Goal: Transaction & Acquisition: Purchase product/service

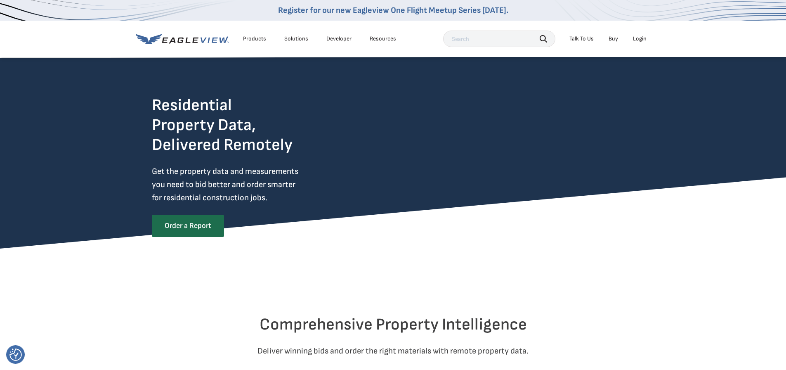
click at [636, 36] on div "Login" at bounding box center [640, 38] width 14 height 7
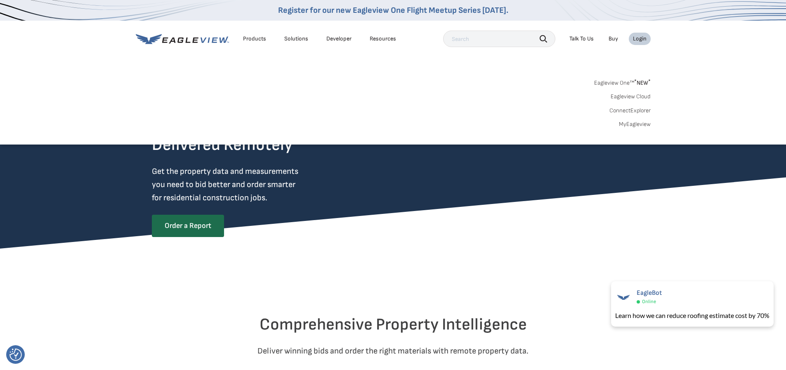
click at [637, 125] on link "MyEagleview" at bounding box center [635, 124] width 32 height 7
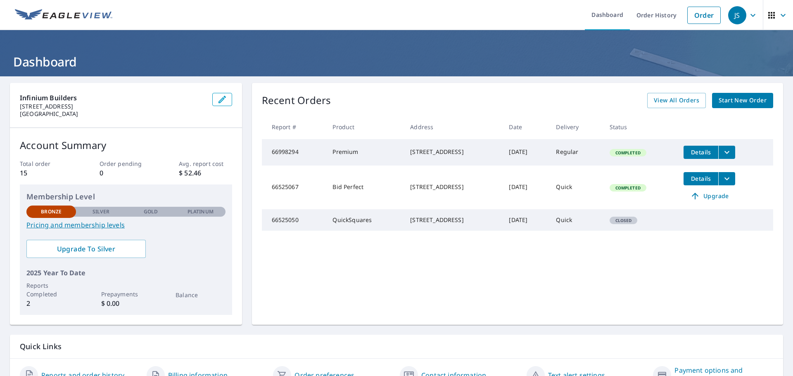
click at [745, 98] on span "Start New Order" at bounding box center [742, 100] width 48 height 10
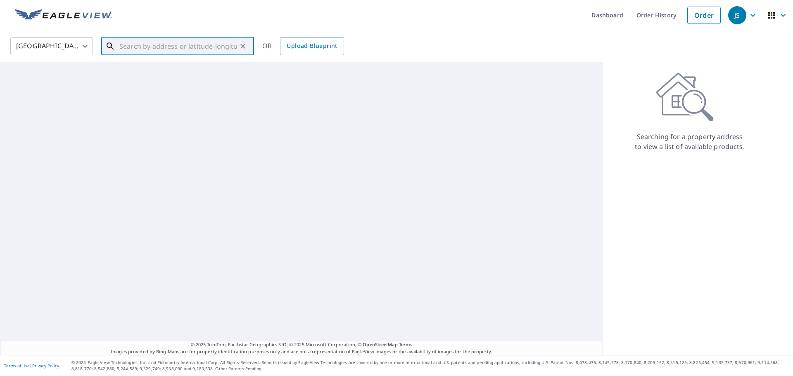
click at [191, 46] on input "text" at bounding box center [178, 46] width 118 height 23
click at [183, 76] on p "Franklin, TN 37069" at bounding box center [183, 79] width 130 height 8
type input "432 Sandcastle Rd Franklin, TN 37069"
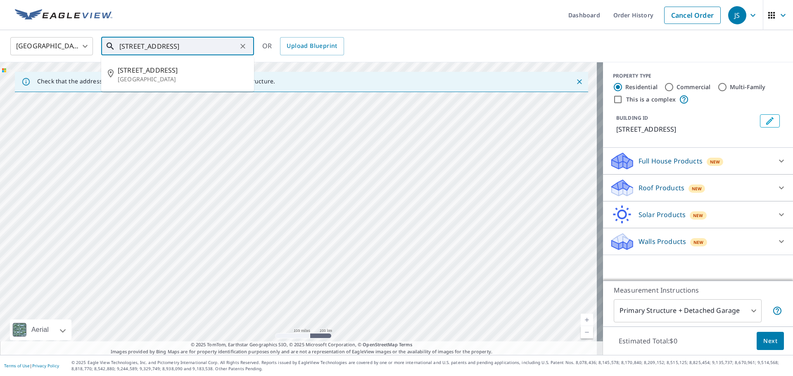
click at [234, 48] on input "432 Sandcastle Rd Franklin, TN 37069" at bounding box center [178, 46] width 118 height 23
click at [157, 70] on span "432 Sandcastle Rd" at bounding box center [183, 70] width 130 height 10
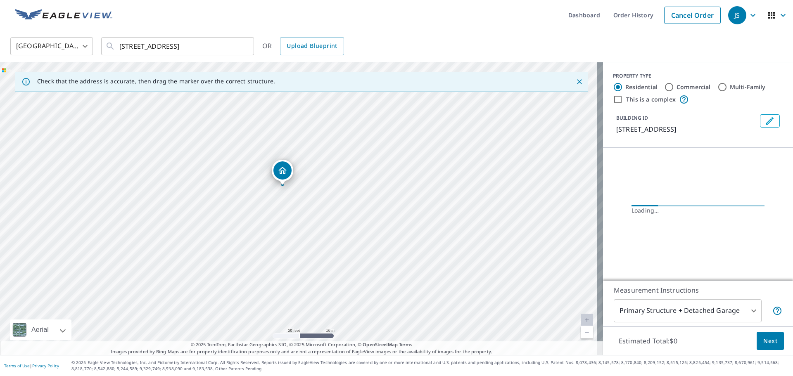
drag, startPoint x: 295, startPoint y: 204, endPoint x: 455, endPoint y: 217, distance: 160.7
click at [455, 217] on div "432 Sandcastle Rd Franklin, TN 37069" at bounding box center [301, 208] width 603 height 293
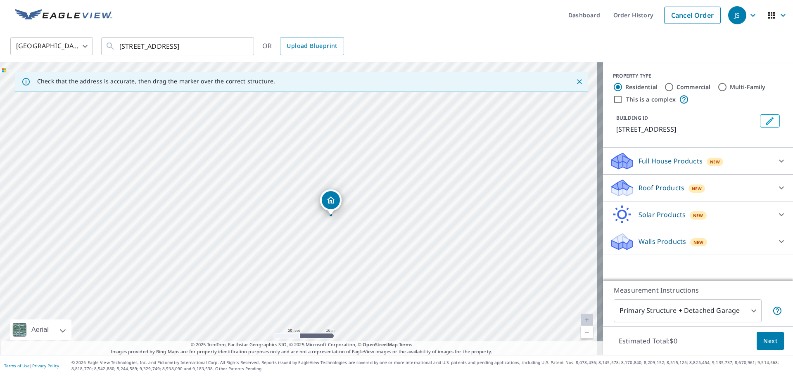
drag, startPoint x: 340, startPoint y: 188, endPoint x: 372, endPoint y: 196, distance: 33.1
click at [372, 196] on div "432 Sandcastle Rd Franklin, TN 37069" at bounding box center [301, 208] width 603 height 293
click at [710, 316] on body "JS JS Dashboard Order History Cancel Order JS United States US ​ 432 Sandcastle…" at bounding box center [396, 188] width 793 height 376
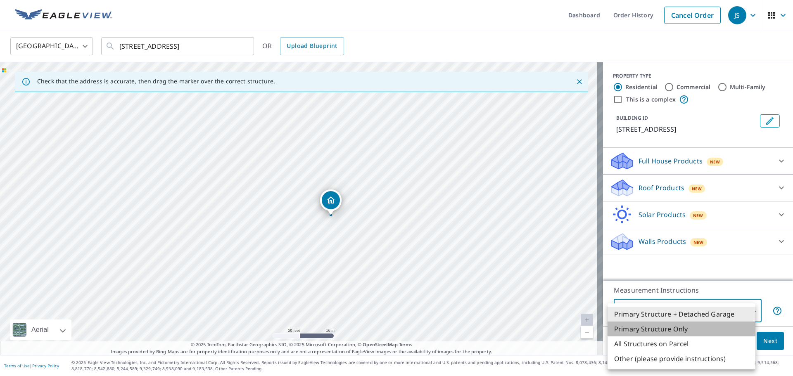
click at [704, 329] on li "Primary Structure Only" at bounding box center [681, 329] width 148 height 15
type input "2"
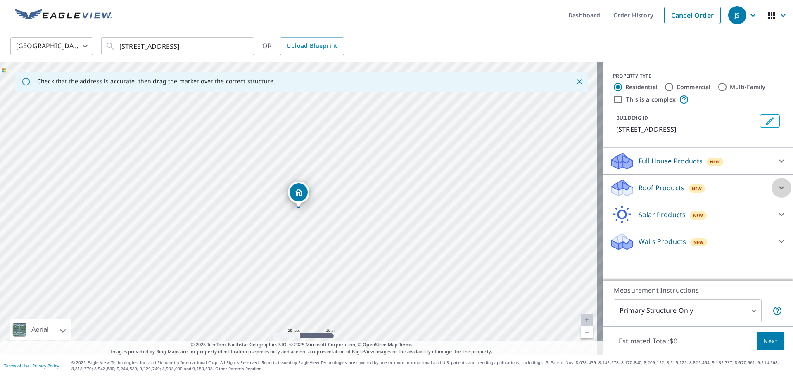
click at [776, 187] on icon at bounding box center [781, 188] width 10 height 10
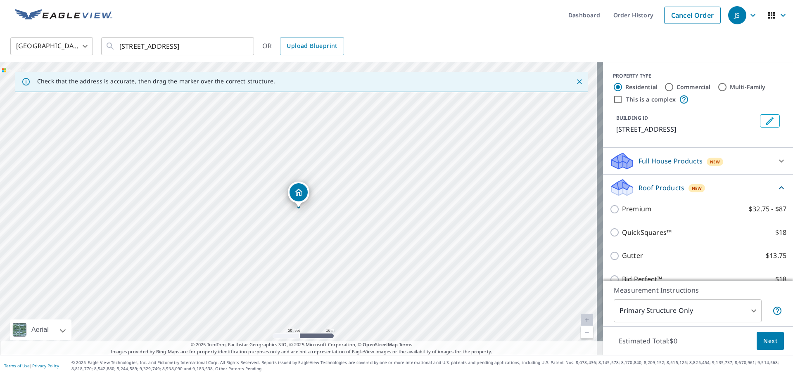
scroll to position [41, 0]
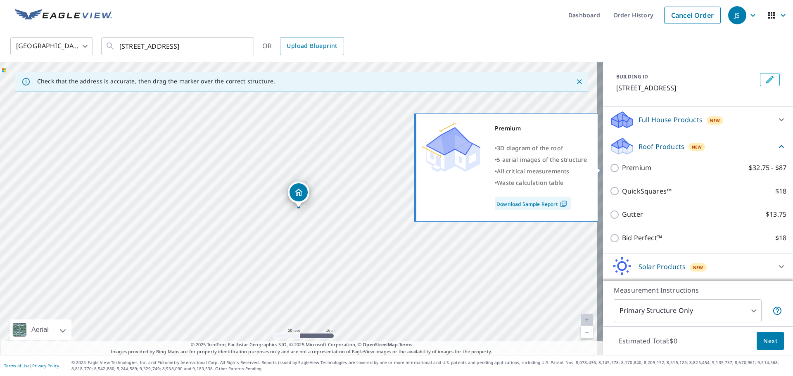
click at [611, 170] on input "Premium $32.75 - $87" at bounding box center [615, 168] width 12 height 10
checkbox input "true"
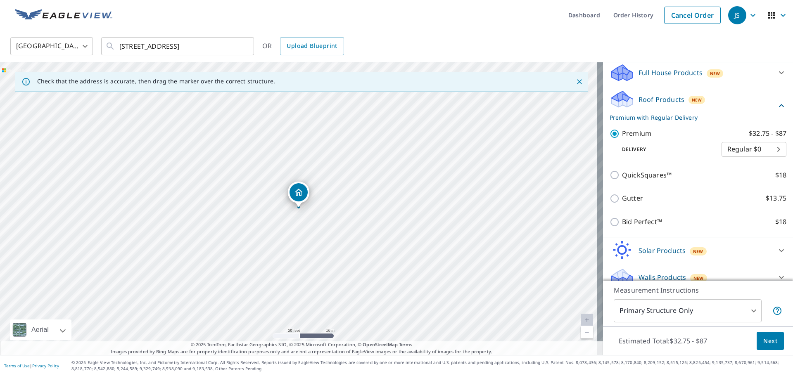
scroll to position [99, 0]
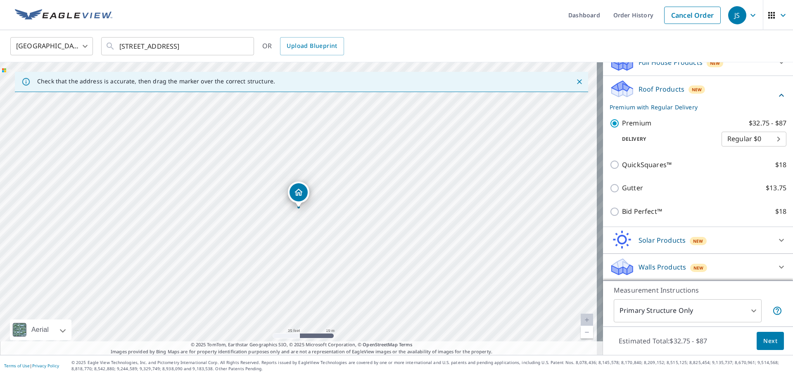
click at [763, 343] on span "Next" at bounding box center [770, 341] width 14 height 10
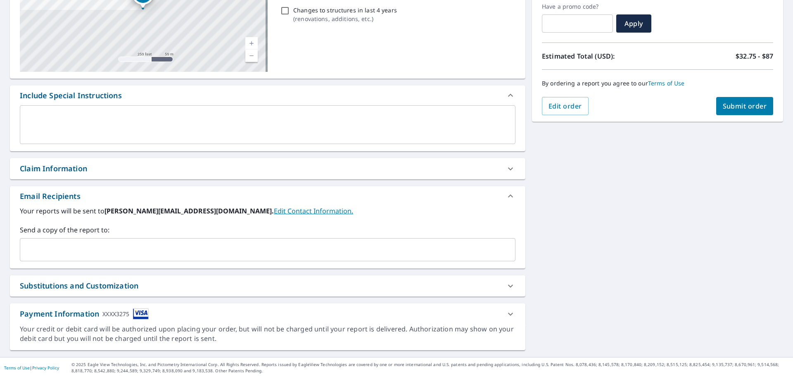
scroll to position [144, 0]
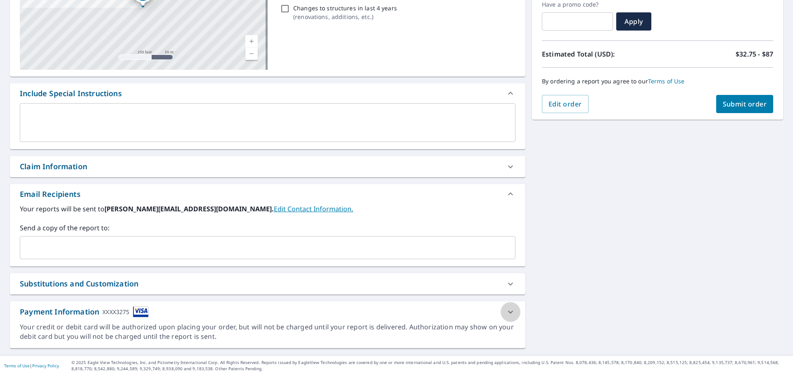
click at [508, 311] on icon at bounding box center [510, 311] width 5 height 3
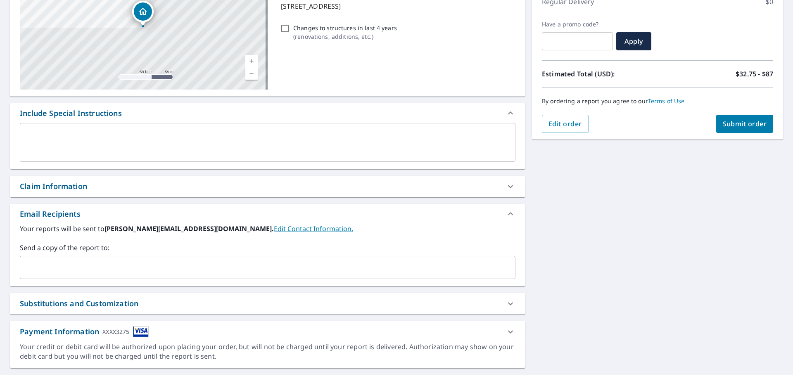
scroll to position [144, 0]
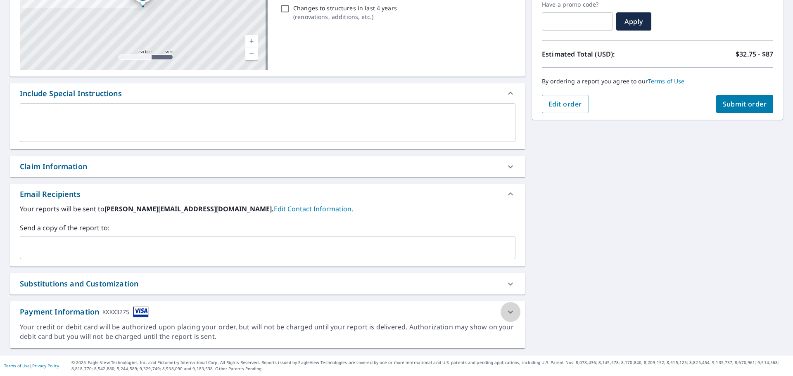
click at [505, 312] on icon at bounding box center [510, 312] width 10 height 10
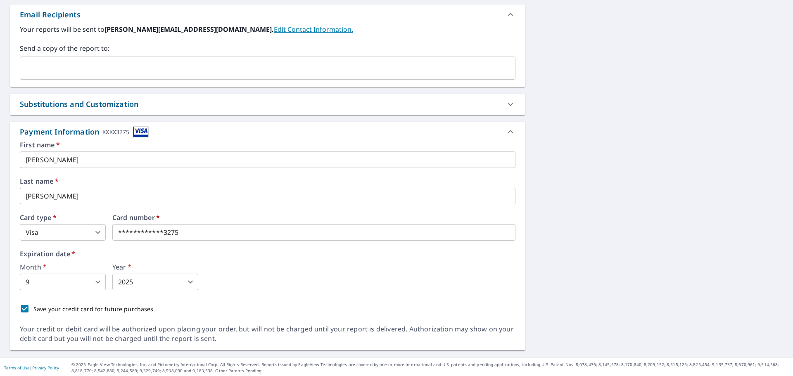
scroll to position [325, 0]
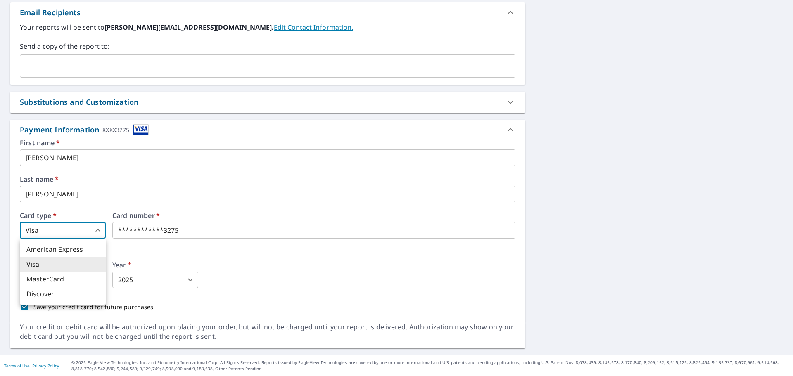
click at [63, 232] on body "JS JS Dashboard Order History Cancel Order JS Dashboard / Finalize Order Finali…" at bounding box center [396, 188] width 793 height 376
drag, startPoint x: 62, startPoint y: 278, endPoint x: 185, endPoint y: 229, distance: 132.3
click at [63, 277] on li "MasterCard" at bounding box center [63, 279] width 86 height 15
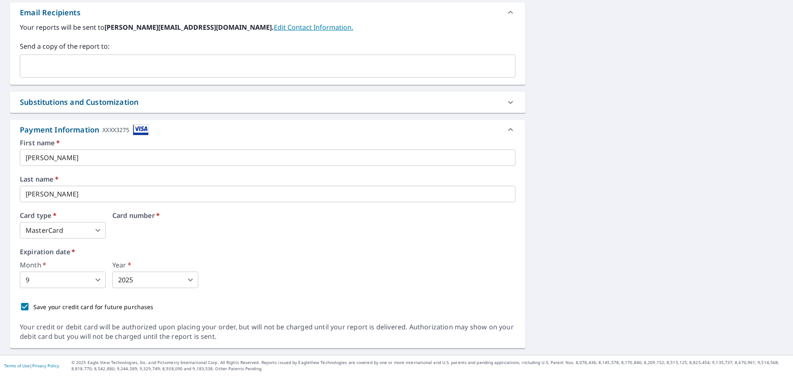
click at [156, 234] on div "Card number   *" at bounding box center [313, 225] width 403 height 26
click at [143, 226] on div "Card number   *" at bounding box center [313, 225] width 403 height 26
click at [143, 231] on div "Card number   *" at bounding box center [313, 225] width 403 height 26
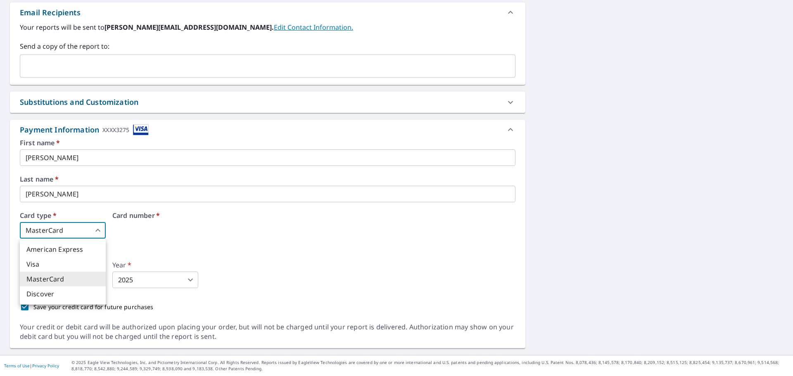
click at [54, 226] on body "JS JS Dashboard Order History Cancel Order JS Dashboard / Finalize Order Finali…" at bounding box center [396, 188] width 793 height 376
click at [52, 293] on li "Discover" at bounding box center [63, 293] width 86 height 15
click at [75, 232] on body "JS JS Dashboard Order History Cancel Order JS Dashboard / Finalize Order Finali…" at bounding box center [396, 188] width 793 height 376
click at [66, 281] on li "MasterCard" at bounding box center [63, 279] width 86 height 15
type input "3"
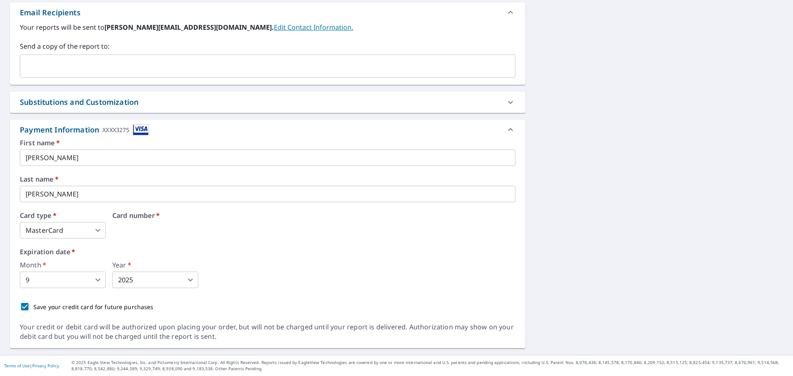
click at [150, 228] on div "Card number   *" at bounding box center [313, 225] width 403 height 26
click at [71, 284] on body "JS JS Dashboard Order History Cancel Order JS Dashboard / Finalize Order Finali…" at bounding box center [396, 188] width 793 height 376
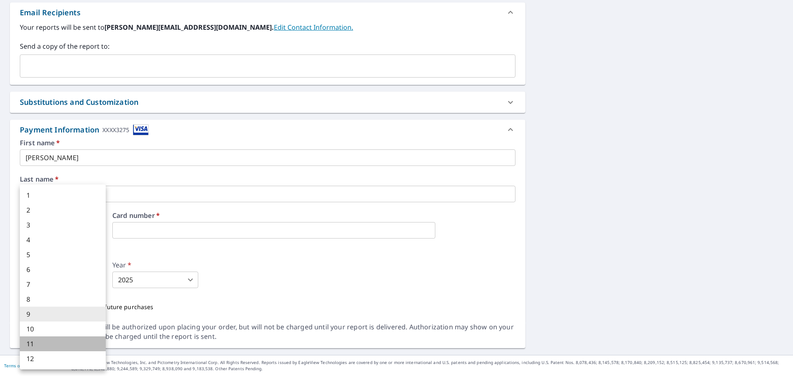
click at [49, 345] on li "11" at bounding box center [63, 343] width 86 height 15
type input "11"
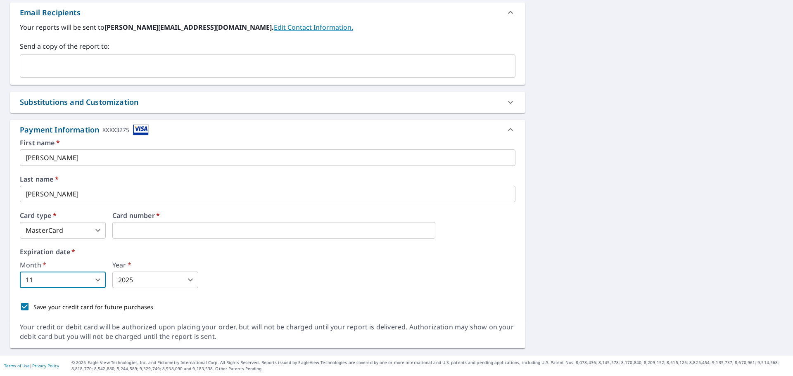
click at [148, 282] on body "JS JS Dashboard Order History Cancel Order JS Dashboard / Finalize Order Finali…" at bounding box center [396, 188] width 793 height 376
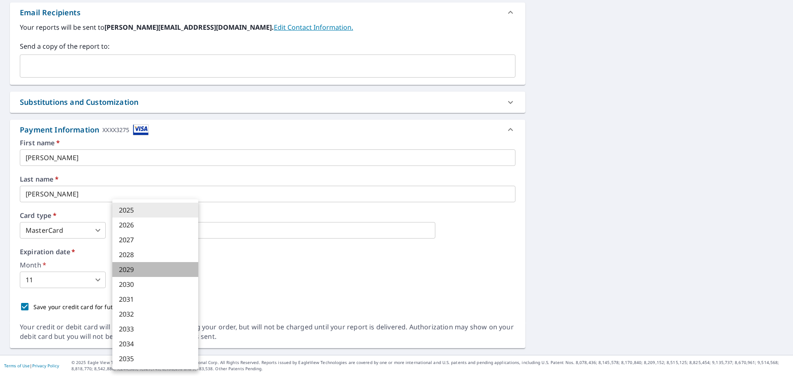
click at [149, 274] on li "2029" at bounding box center [155, 269] width 86 height 15
type input "2029"
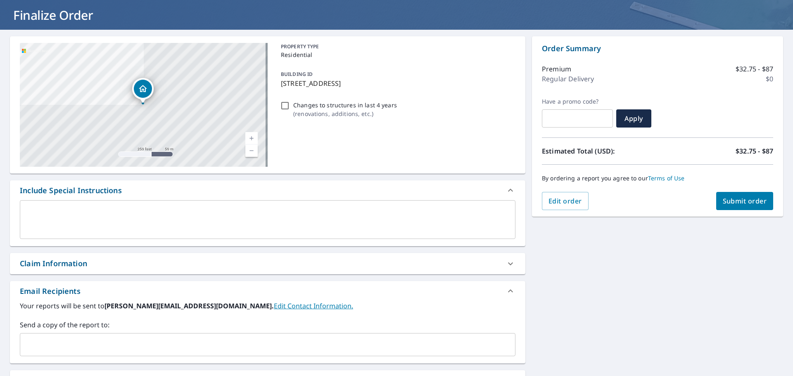
scroll to position [0, 0]
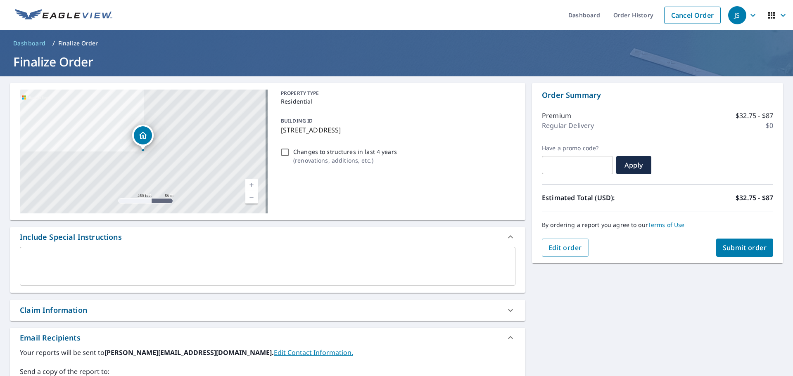
click at [747, 247] on span "Submit order" at bounding box center [744, 247] width 44 height 9
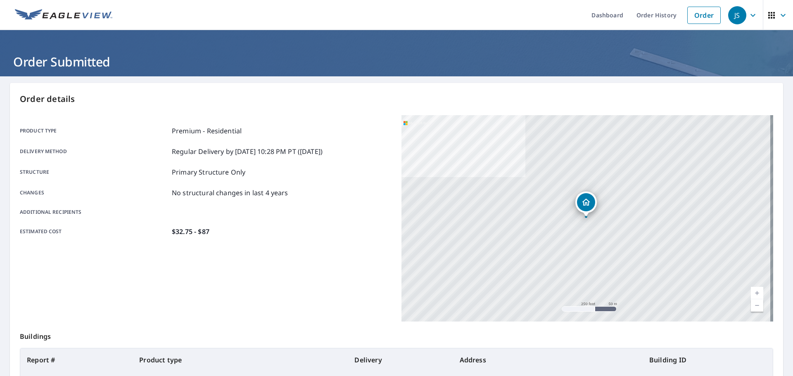
scroll to position [110, 0]
